Goal: Task Accomplishment & Management: Manage account settings

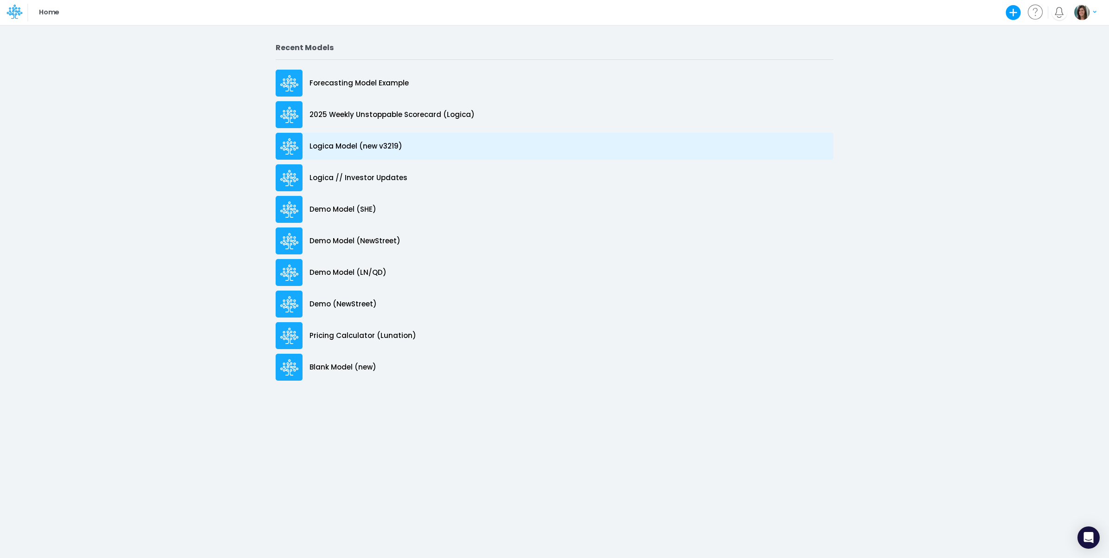
click at [423, 151] on div "Logica Model (new v3219)" at bounding box center [555, 146] width 558 height 27
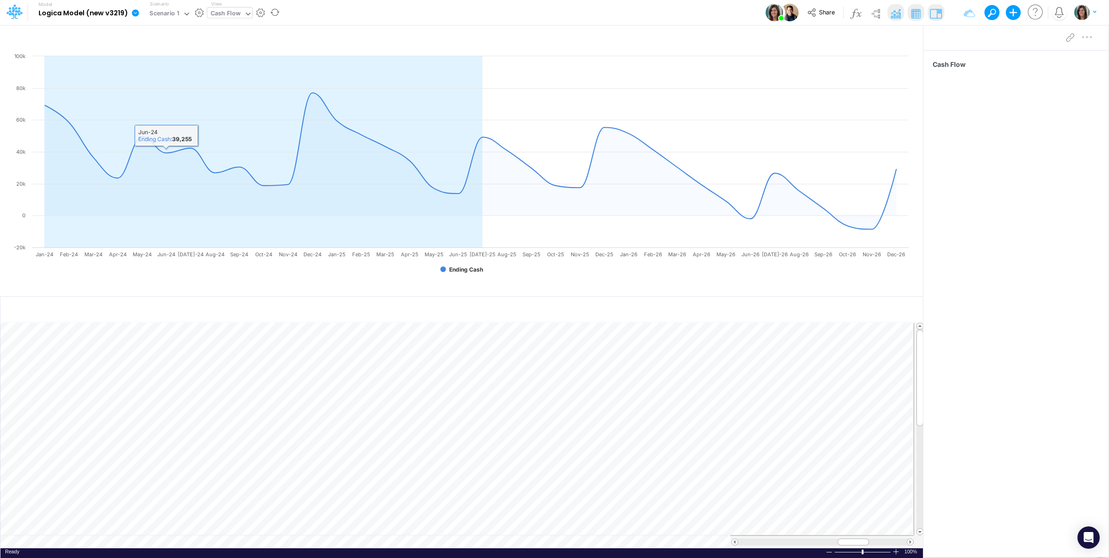
click at [223, 13] on div "Cash Flow" at bounding box center [226, 14] width 30 height 11
click at [328, 8] on div "Model Logica Model (new v3219) Edit model settings Duplicate Import QuickBooks …" at bounding box center [555, 12] width 998 height 25
click at [231, 14] on div "Cash Flow" at bounding box center [226, 14] width 30 height 11
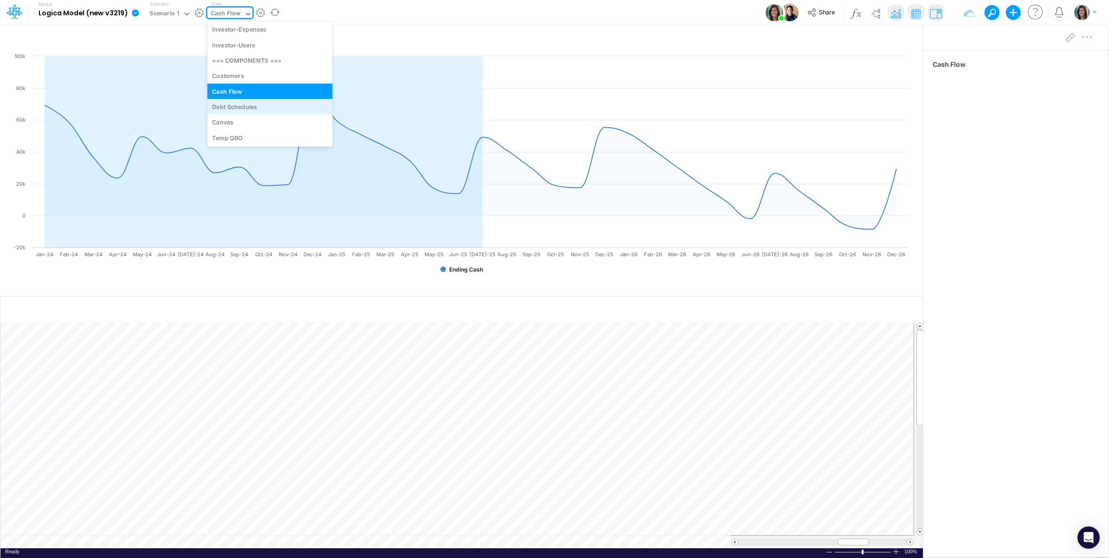
scroll to position [45, 0]
click at [248, 141] on div "Customers" at bounding box center [269, 144] width 125 height 15
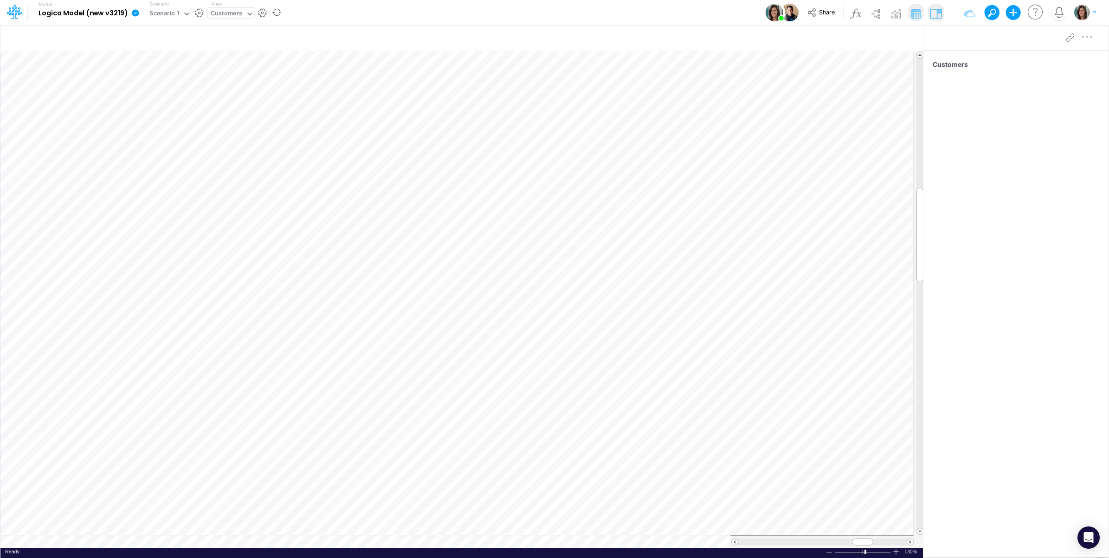
click at [216, 12] on div "Customers" at bounding box center [227, 14] width 32 height 11
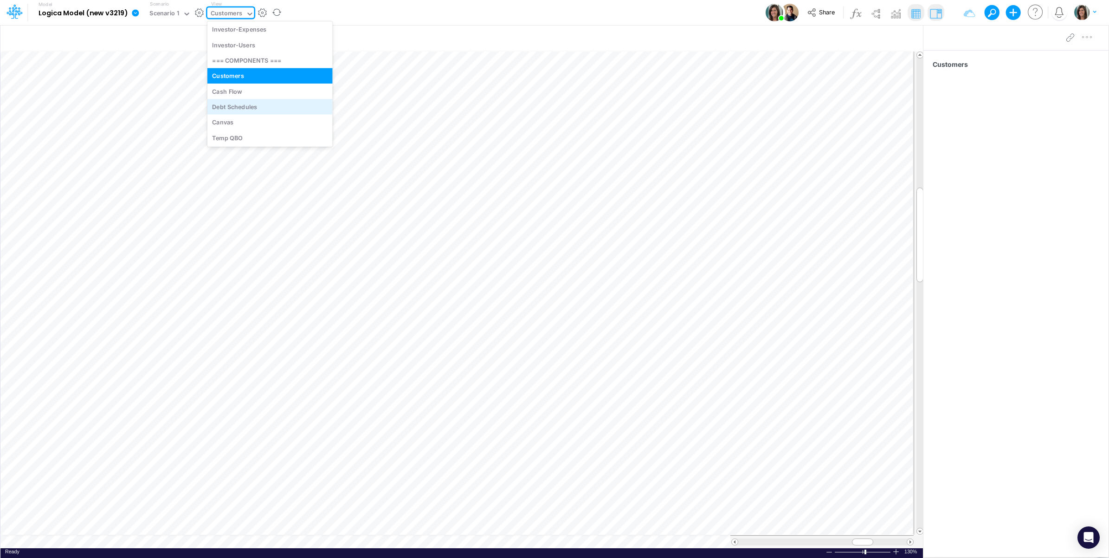
click at [237, 105] on div "Debt Schedules" at bounding box center [269, 106] width 125 height 15
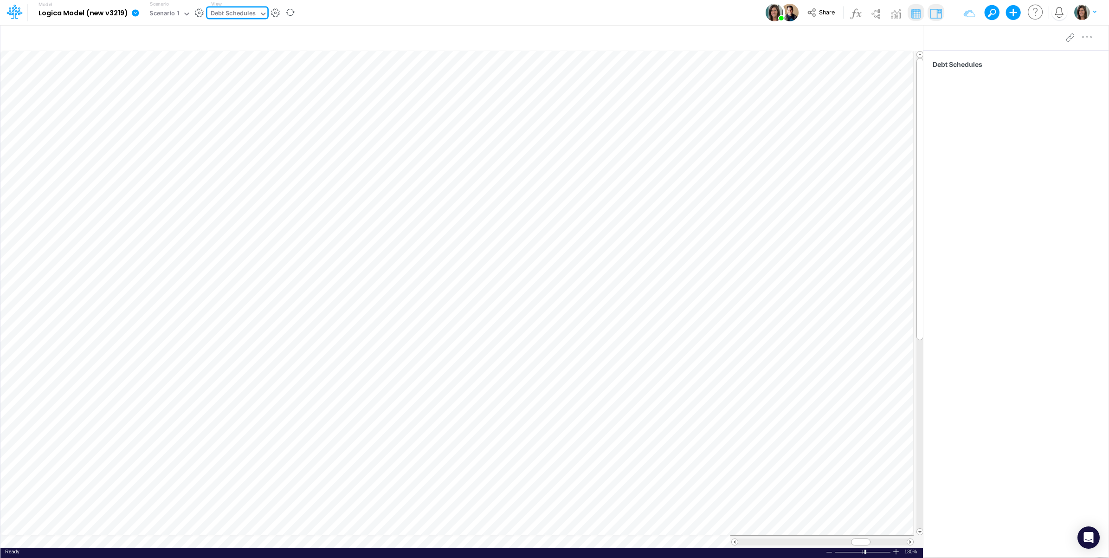
click at [104, 539] on table at bounding box center [461, 299] width 923 height 497
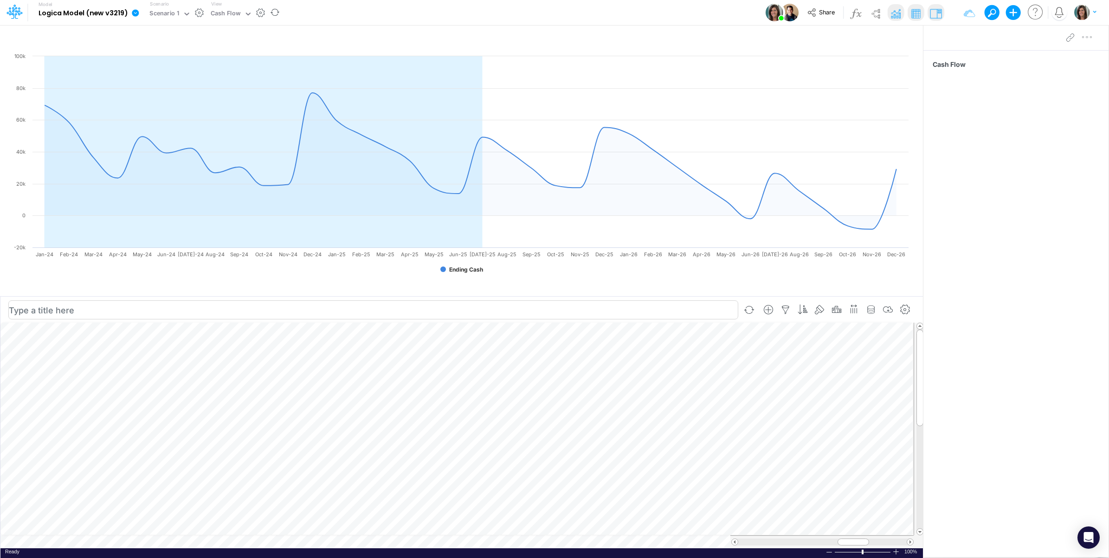
scroll to position [0, 0]
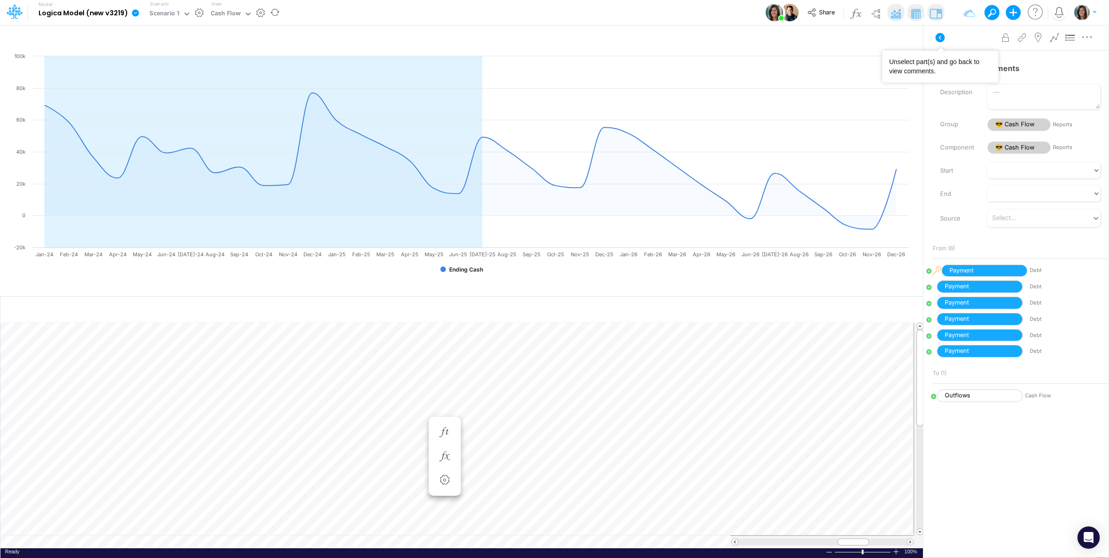
drag, startPoint x: 938, startPoint y: 35, endPoint x: 678, endPoint y: 238, distance: 329.6
click at [939, 36] on icon at bounding box center [939, 37] width 9 height 9
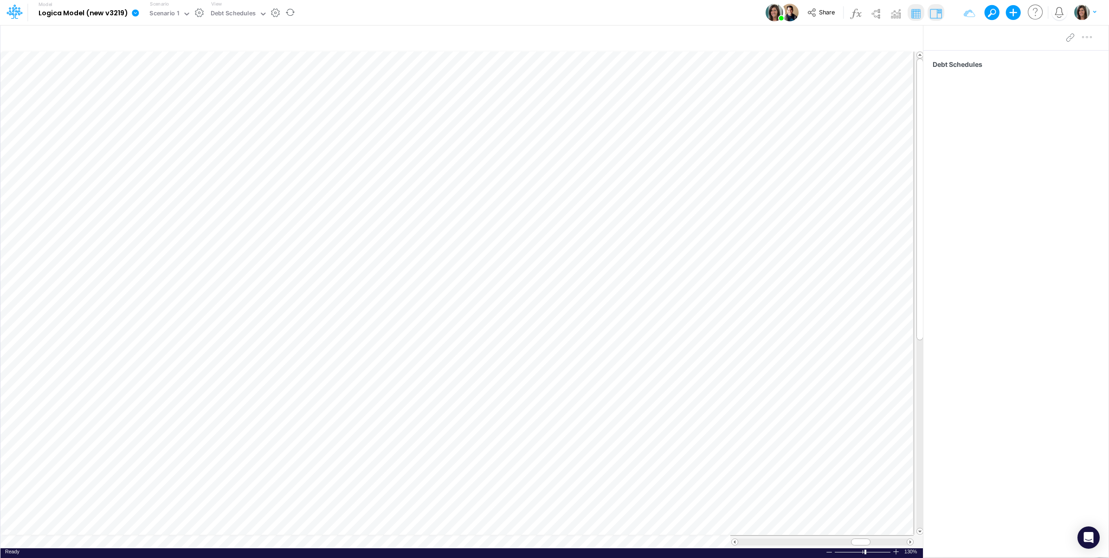
scroll to position [0, 0]
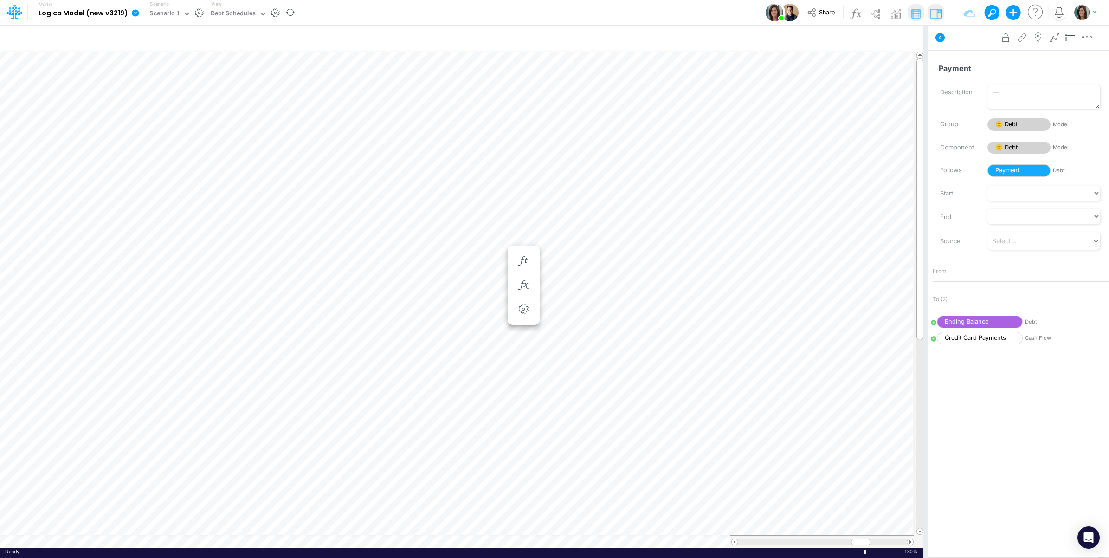
scroll to position [0, 0]
click at [117, 541] on table at bounding box center [461, 299] width 923 height 497
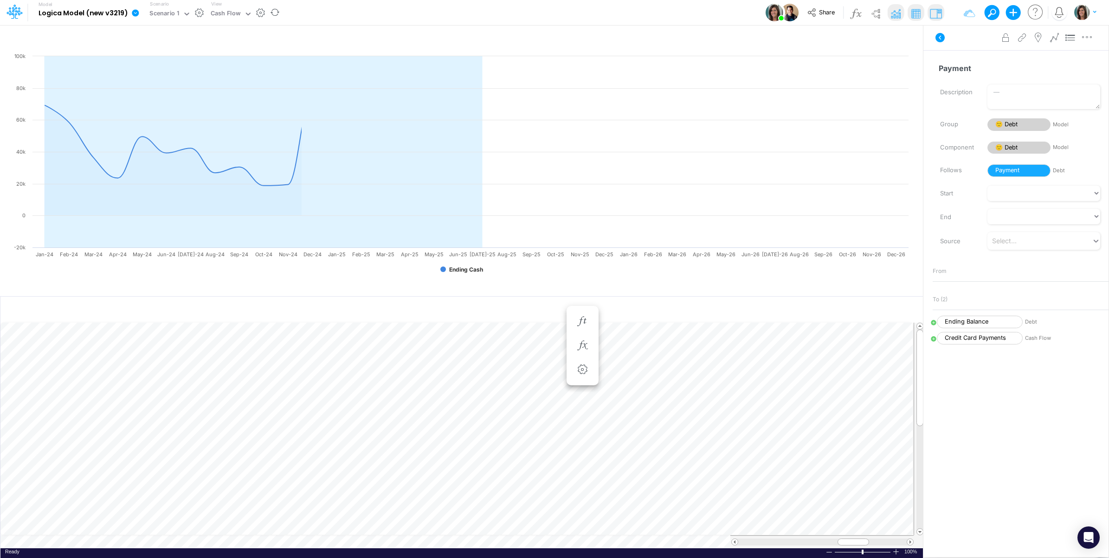
scroll to position [0, 0]
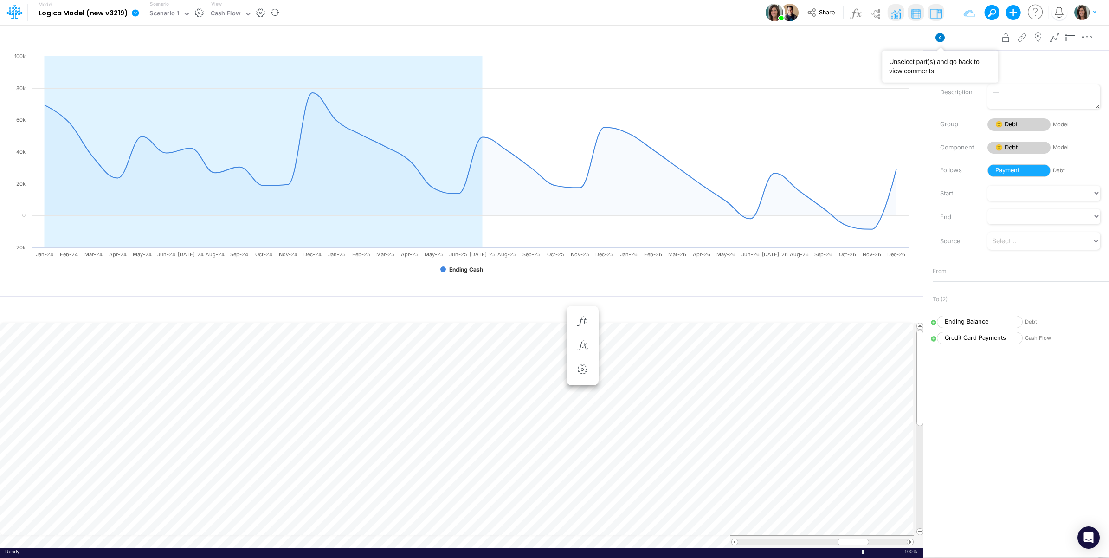
click at [942, 38] on icon at bounding box center [939, 37] width 9 height 9
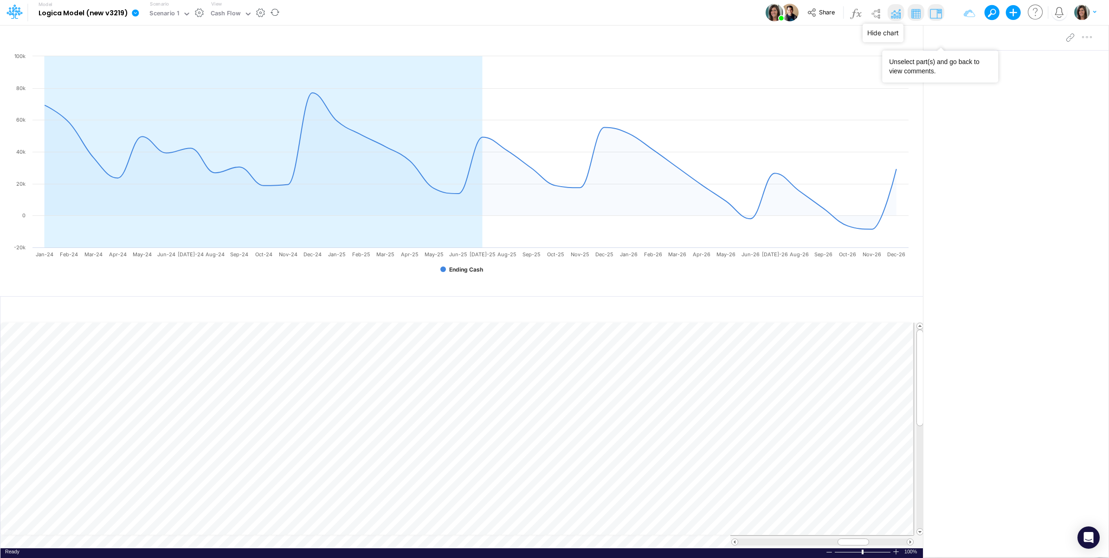
click at [894, 12] on img at bounding box center [895, 13] width 15 height 15
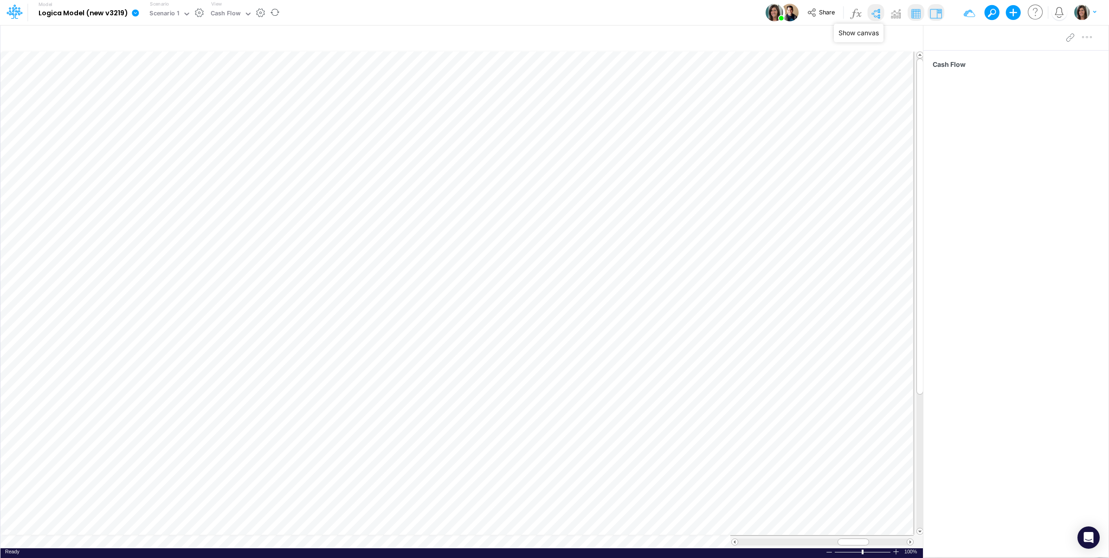
click at [877, 11] on img at bounding box center [875, 13] width 15 height 15
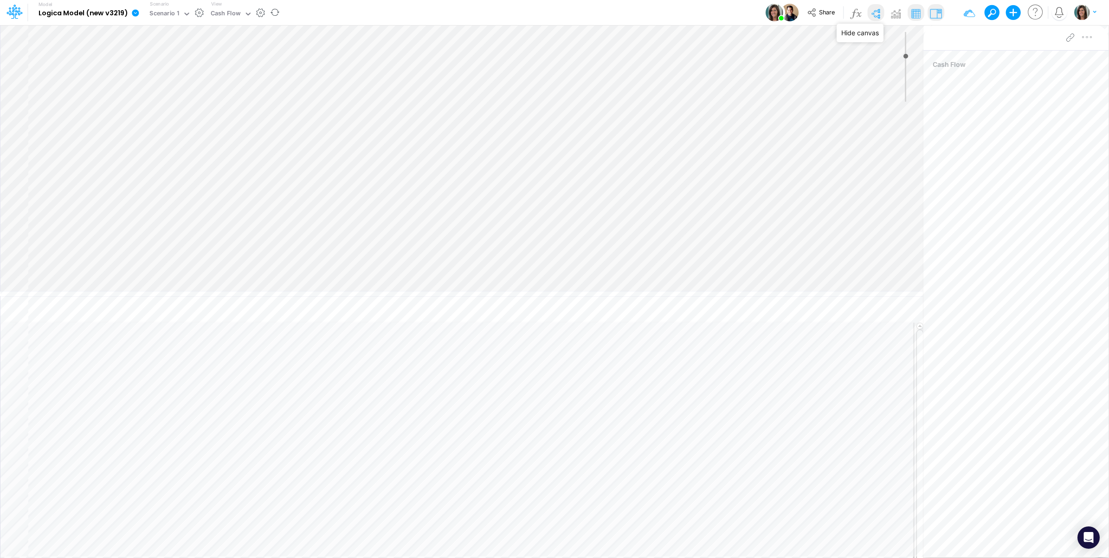
type input "0"
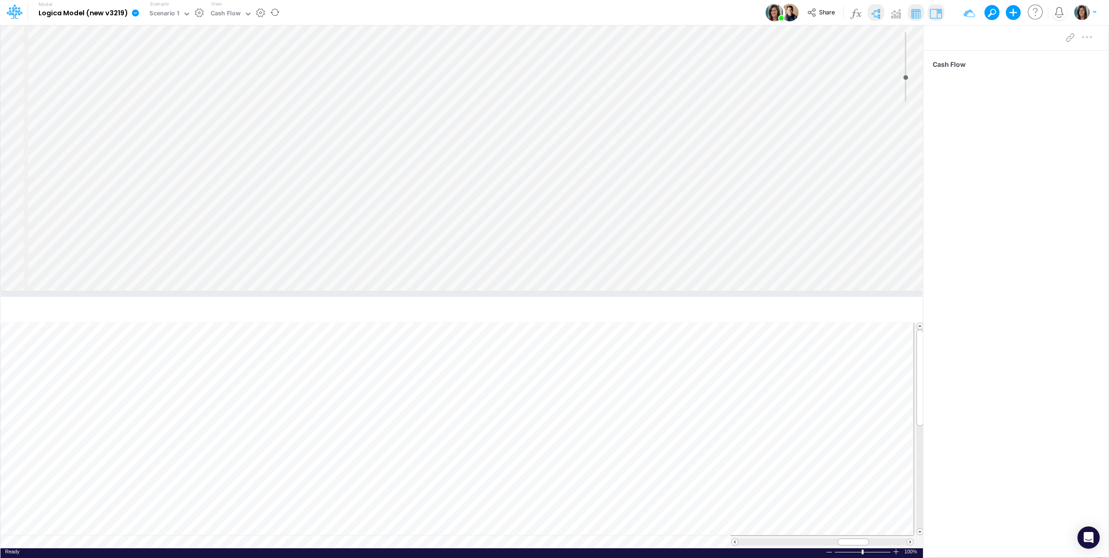
select select "Horizontal"
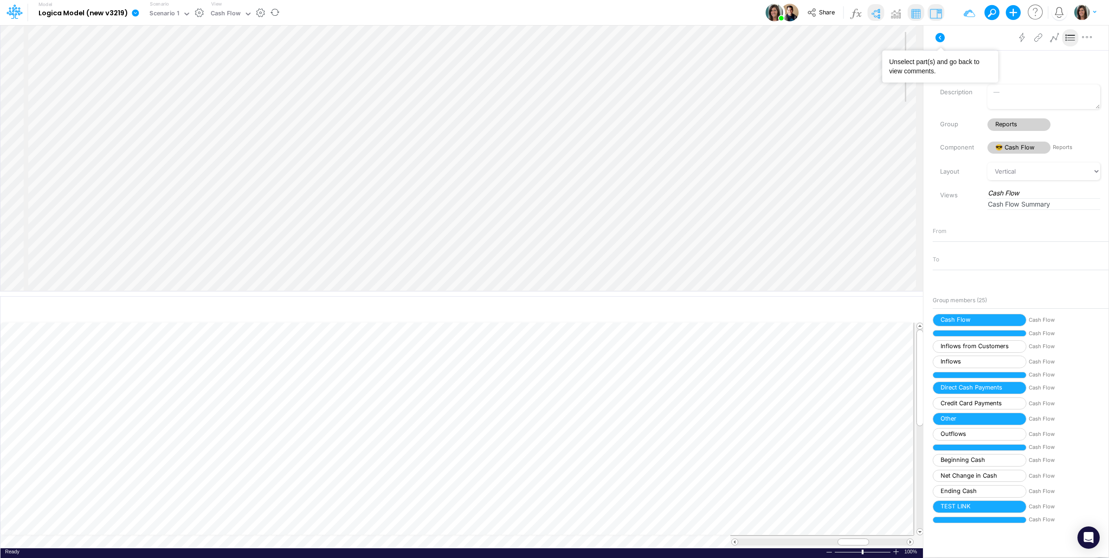
click at [947, 39] on button at bounding box center [940, 37] width 22 height 17
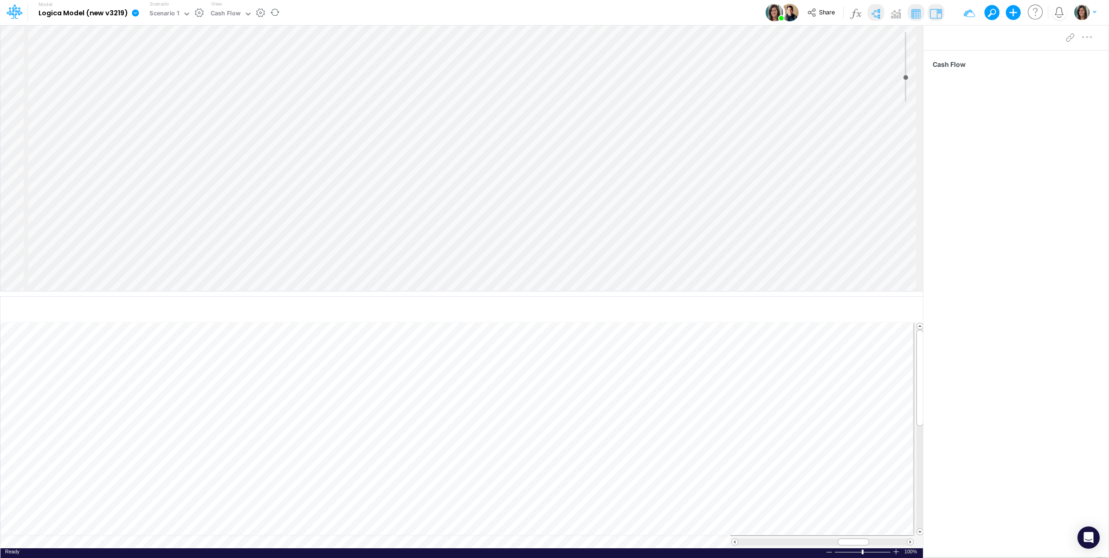
click at [19, 9] on icon at bounding box center [15, 7] width 12 height 5
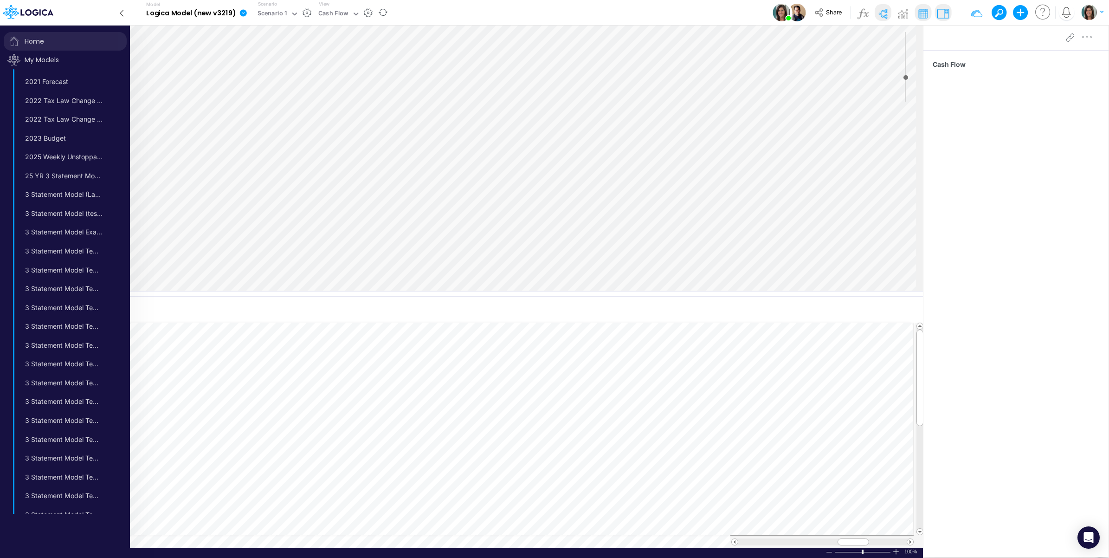
click at [34, 43] on span "Home" at bounding box center [65, 41] width 123 height 19
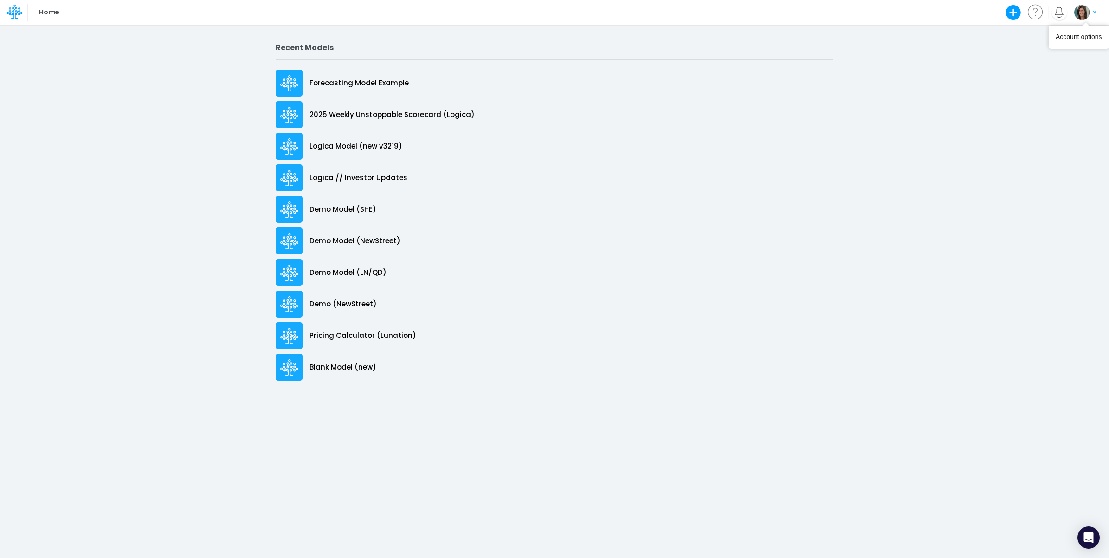
click at [1077, 18] on img "button" at bounding box center [1081, 12] width 15 height 15
click at [1042, 52] on button "Log out" at bounding box center [1047, 54] width 99 height 14
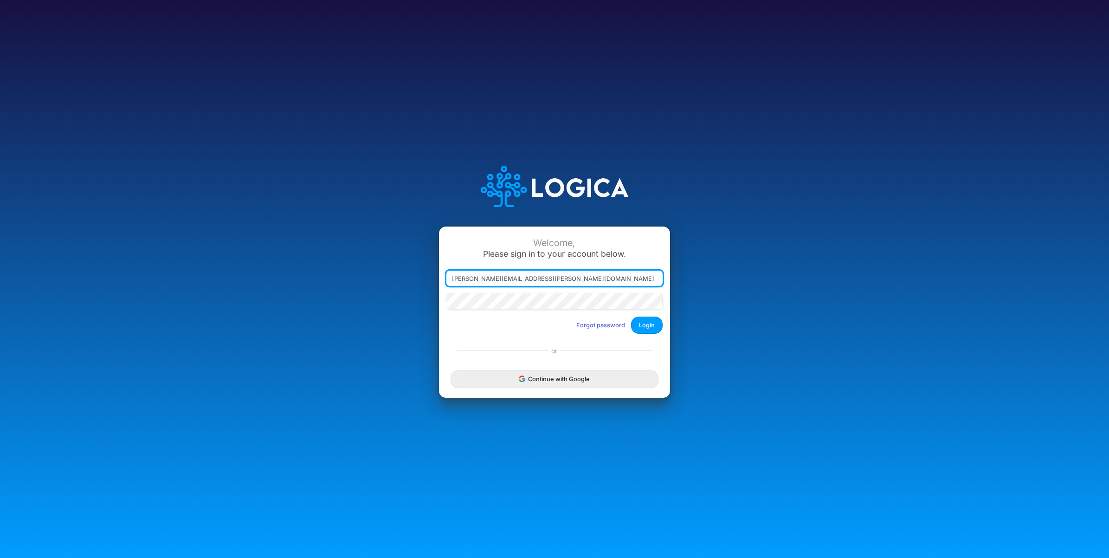
drag, startPoint x: 497, startPoint y: 279, endPoint x: 762, endPoint y: 299, distance: 265.7
click at [764, 302] on div "Welcome, Please sign in to your account below. carissa.castro+pipeline2@logica.…" at bounding box center [554, 279] width 739 height 264
type input "carissa.castro+cquence@logica.cloud"
click at [646, 322] on button "Login" at bounding box center [647, 324] width 32 height 17
